Goal: Task Accomplishment & Management: Complete application form

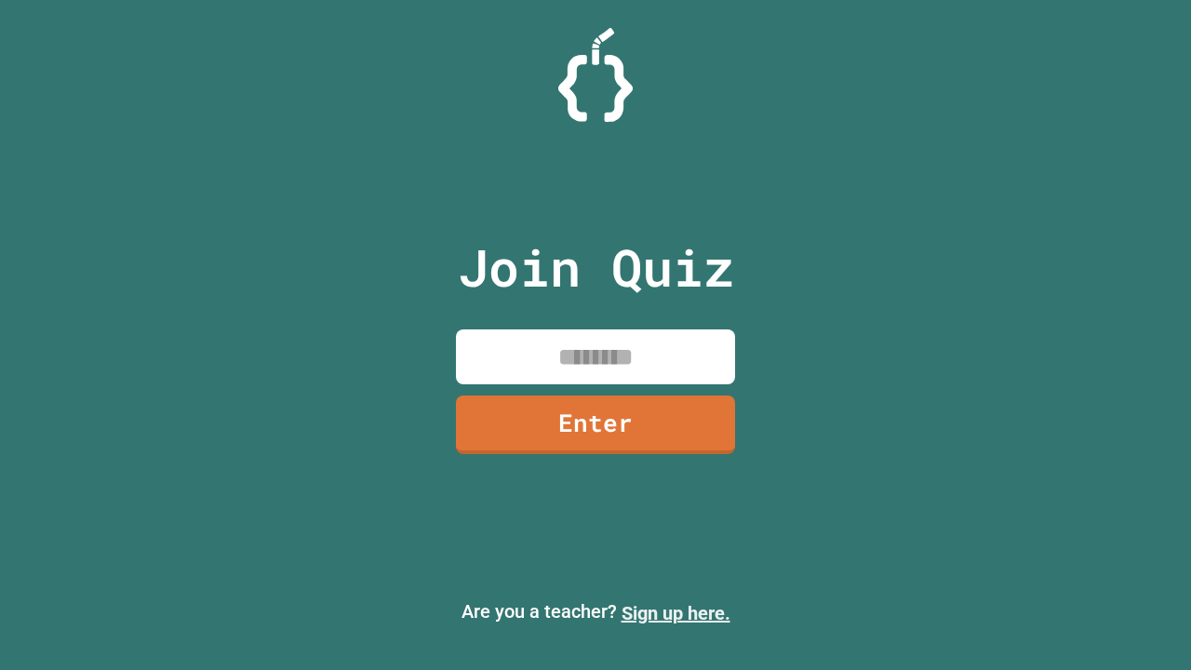
click at [675, 613] on link "Sign up here." at bounding box center [676, 613] width 109 height 22
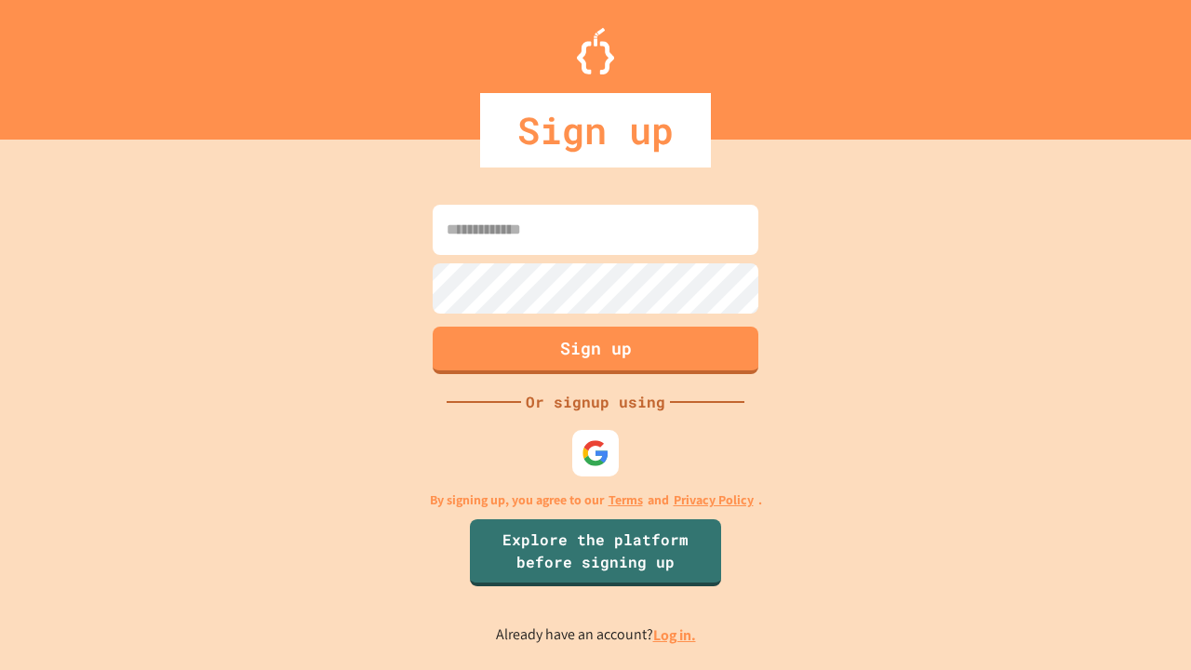
click at [675, 635] on link "Log in." at bounding box center [674, 635] width 43 height 20
